Goal: Information Seeking & Learning: Understand process/instructions

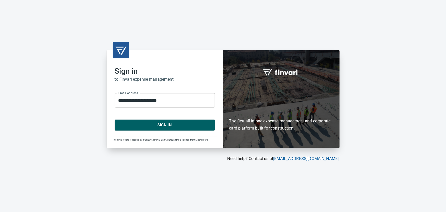
click at [173, 122] on span "Sign In" at bounding box center [164, 124] width 89 height 7
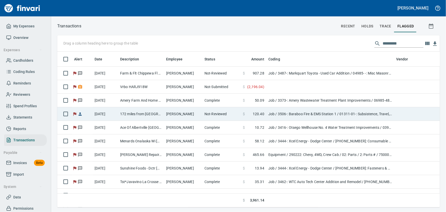
scroll to position [148, 376]
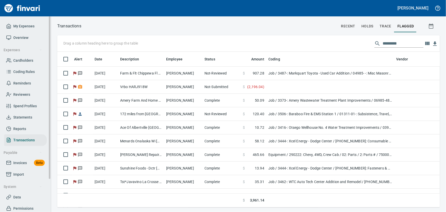
click at [23, 61] on span "Cardholders" at bounding box center [23, 60] width 20 height 6
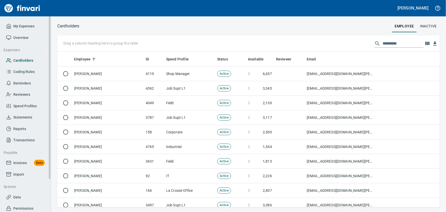
scroll to position [152, 376]
click at [402, 42] on input "text" at bounding box center [403, 43] width 41 height 8
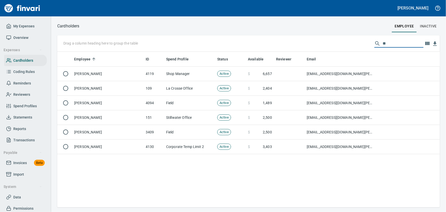
type input "*"
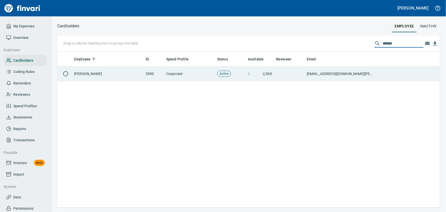
type input "******"
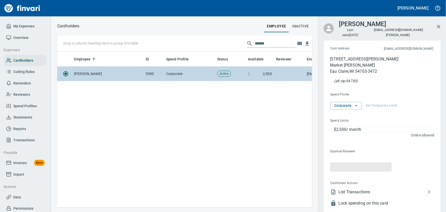
scroll to position [148, 248]
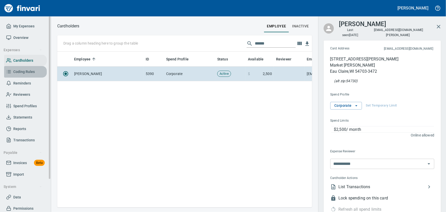
click at [25, 72] on span "Coding Rules" at bounding box center [23, 71] width 21 height 6
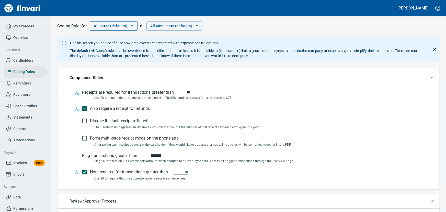
click at [131, 25] on icon "button" at bounding box center [131, 25] width 5 height 5
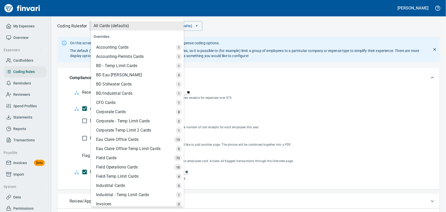
click at [125, 109] on div "Corporate Cards" at bounding box center [138, 111] width 92 height 9
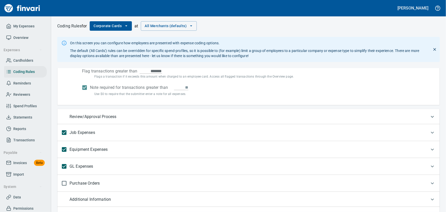
scroll to position [101, 0]
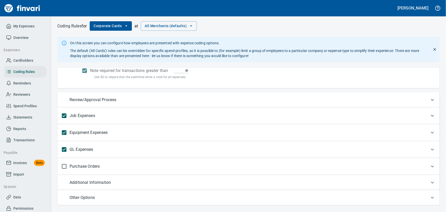
click at [84, 148] on p "GL Expenses" at bounding box center [82, 149] width 24 height 10
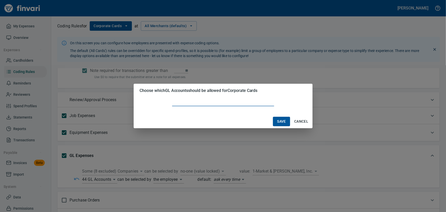
click at [112, 178] on body "[PERSON_NAME] My Expenses Overview Expenses Cardholders Coding Rules Reminders …" at bounding box center [223, 106] width 446 height 212
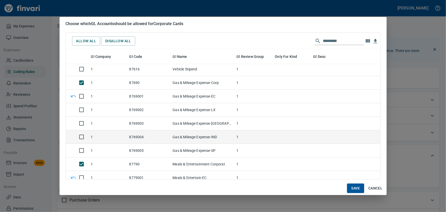
scroll to position [4417, 0]
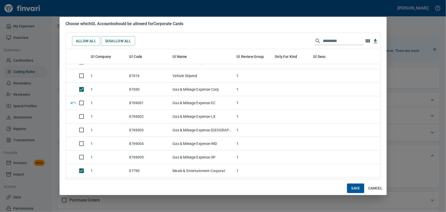
click at [370, 187] on span "Cancel" at bounding box center [375, 188] width 14 height 6
